Goal: Check status: Check status

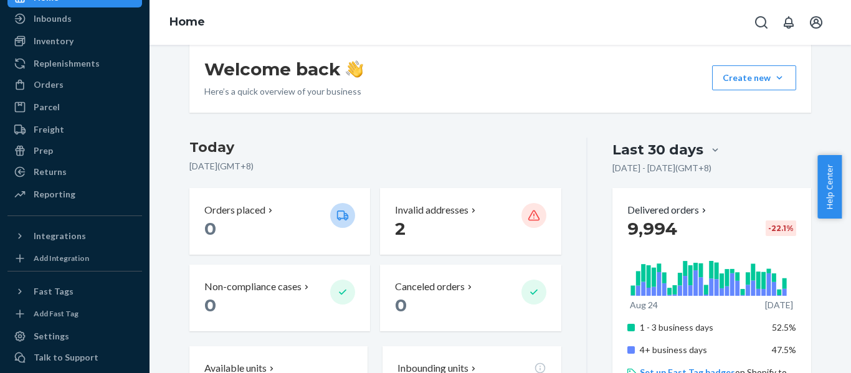
scroll to position [187, 0]
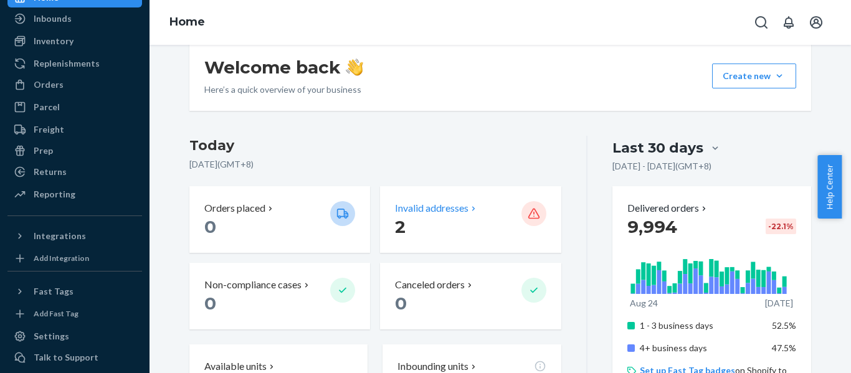
drag, startPoint x: 440, startPoint y: 221, endPoint x: 429, endPoint y: 208, distance: 17.2
click at [429, 208] on p "Invalid addresses" at bounding box center [432, 208] width 74 height 14
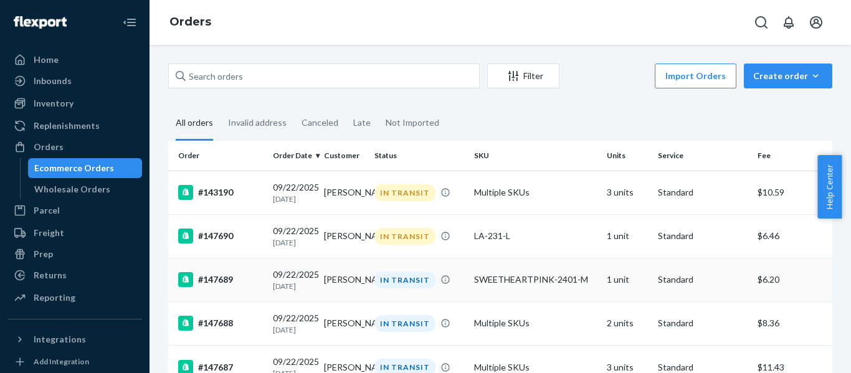
click at [817, 276] on td "$6.20" at bounding box center [792, 280] width 80 height 44
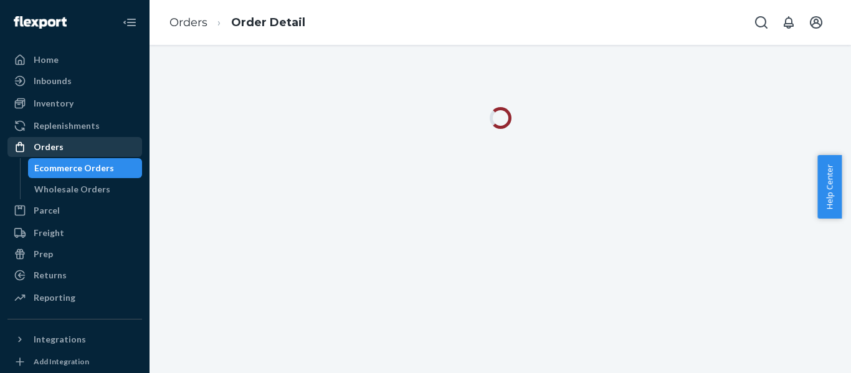
click at [56, 146] on div "Orders" at bounding box center [49, 147] width 30 height 12
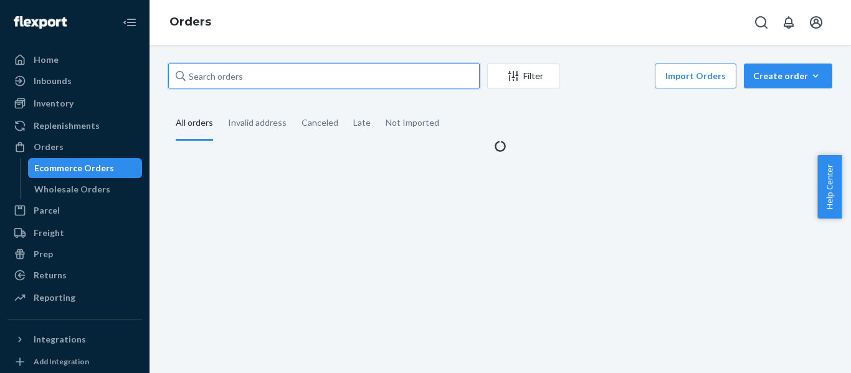
click at [308, 77] on input "text" at bounding box center [323, 76] width 311 height 25
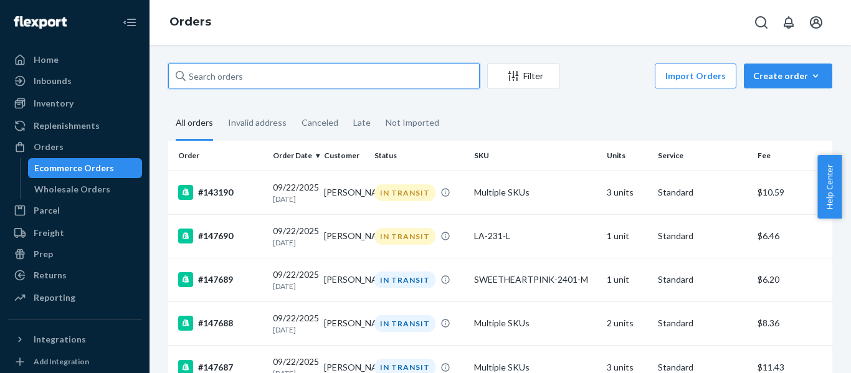
paste input "143728"
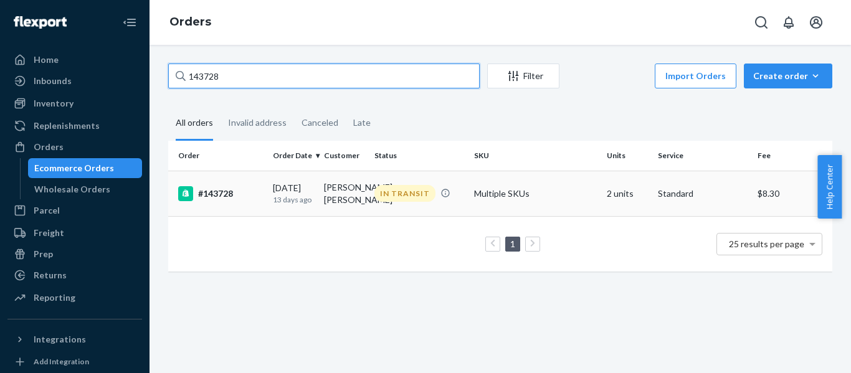
type input "143728"
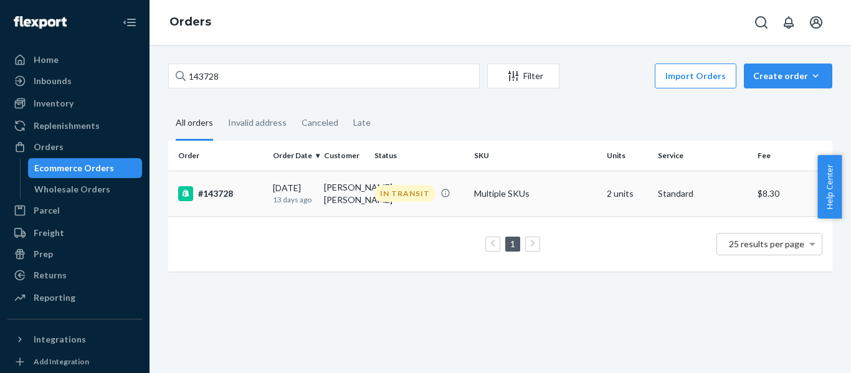
click at [226, 192] on div "#143728" at bounding box center [220, 193] width 85 height 15
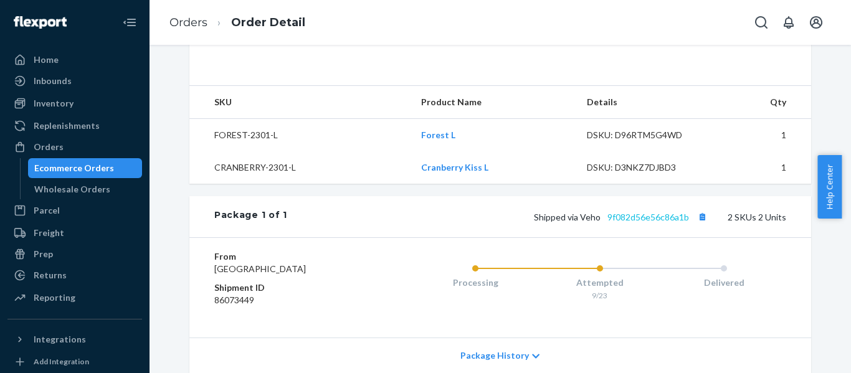
scroll to position [436, 0]
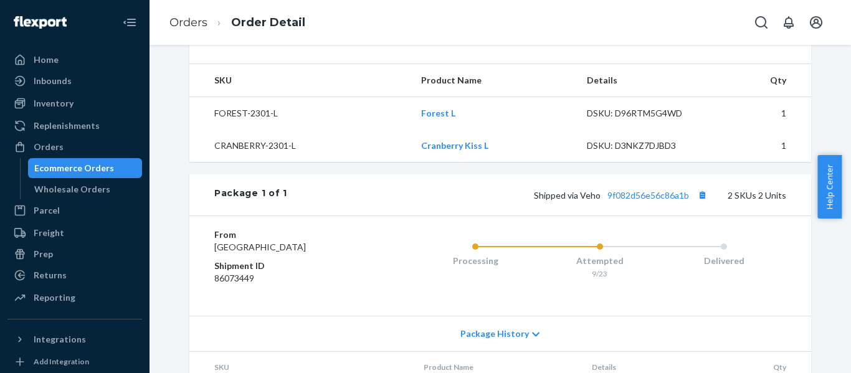
click at [655, 211] on div "Package 1 of 1 Shipped via Veho 9f082d56e56c86a1b 2 SKUs 2 Units" at bounding box center [500, 194] width 622 height 41
click at [657, 201] on link "9f082d56e56c86a1b" at bounding box center [648, 195] width 82 height 11
